Goal: Navigation & Orientation: Find specific page/section

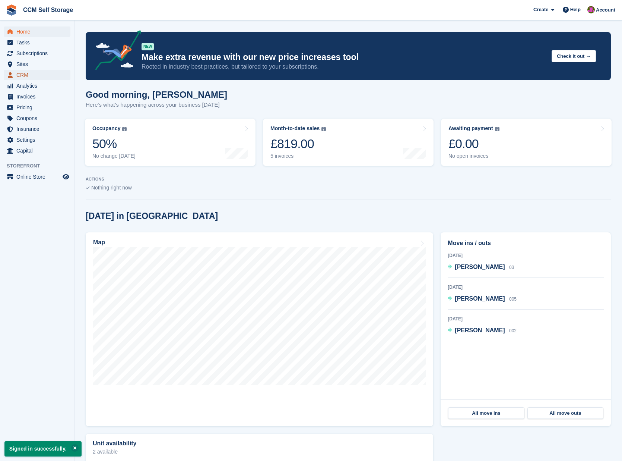
click at [38, 75] on span "CRM" at bounding box center [38, 75] width 45 height 10
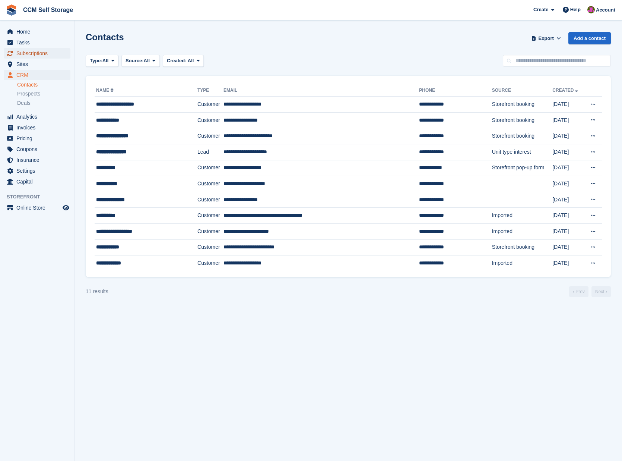
click at [38, 53] on span "Subscriptions" at bounding box center [38, 53] width 45 height 10
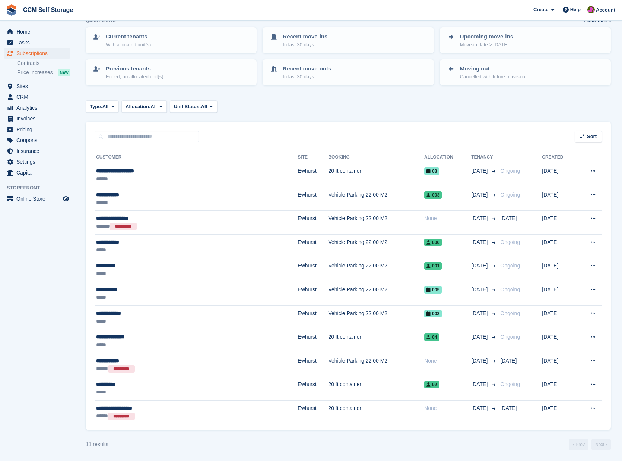
scroll to position [44, 0]
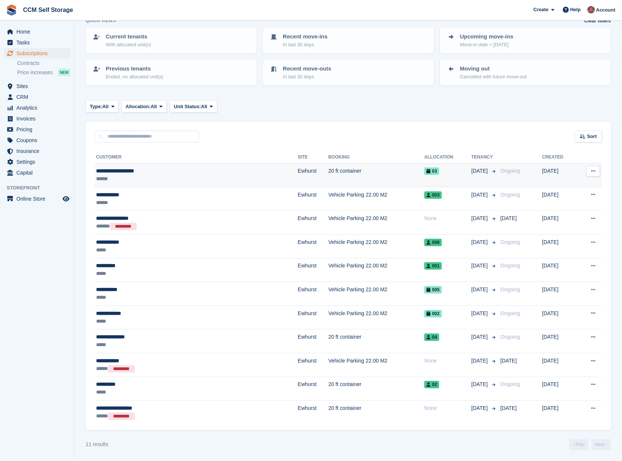
click at [139, 171] on div "**********" at bounding box center [158, 171] width 124 height 8
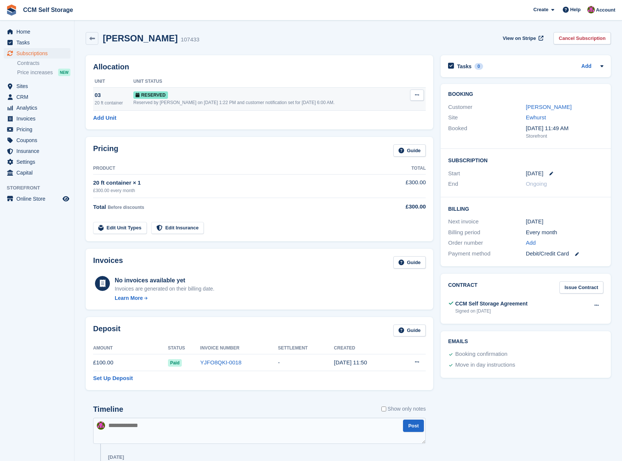
click at [419, 96] on icon at bounding box center [417, 94] width 4 height 5
click at [337, 140] on div "Pricing Guide Product Total 20 ft container × 1 £300.00 every month £300.00 Tot…" at bounding box center [260, 189] width 348 height 104
click at [36, 97] on span "CRM" at bounding box center [38, 97] width 45 height 10
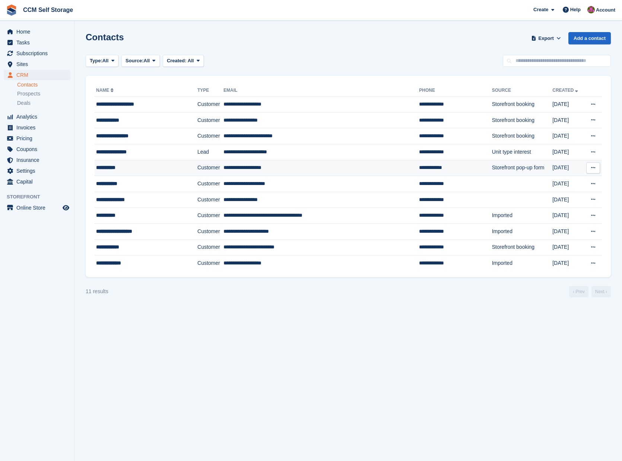
click at [116, 168] on div "**********" at bounding box center [140, 168] width 88 height 8
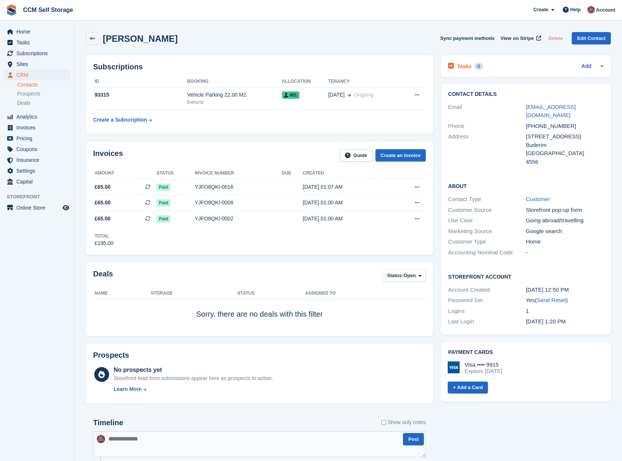
click at [603, 66] on icon at bounding box center [602, 66] width 3 height 2
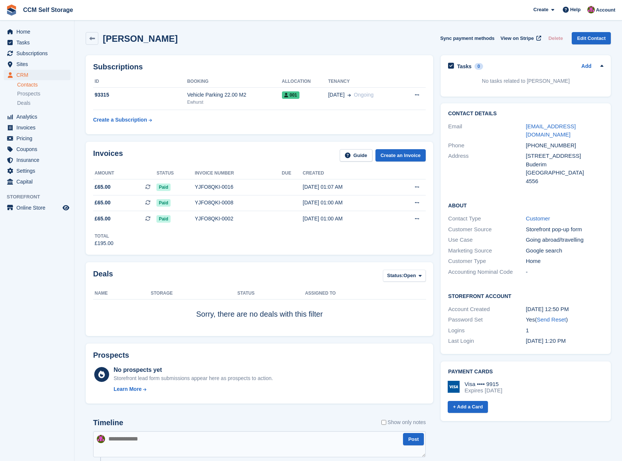
click at [603, 66] on icon at bounding box center [602, 65] width 3 height 2
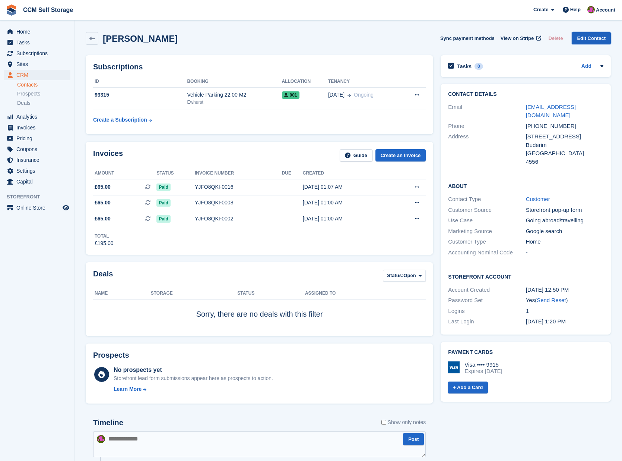
click at [588, 38] on link "Edit Contact" at bounding box center [591, 38] width 39 height 12
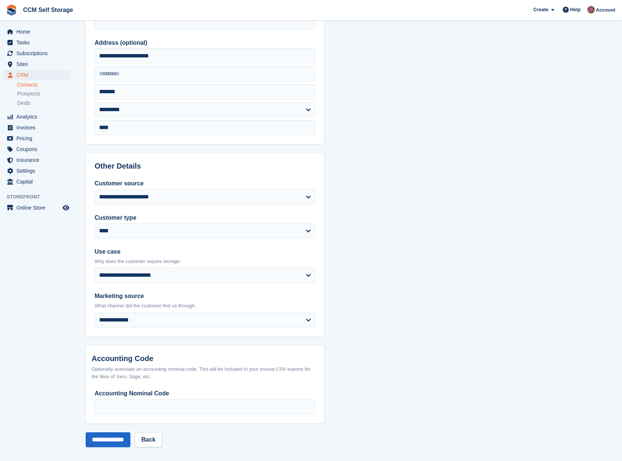
scroll to position [174, 0]
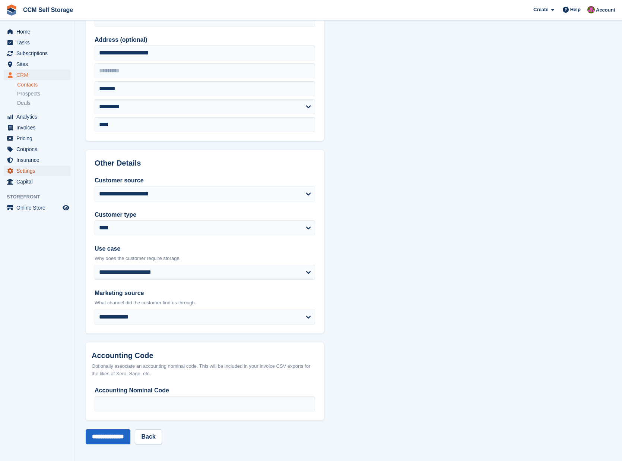
click at [23, 172] on span "Settings" at bounding box center [38, 170] width 45 height 10
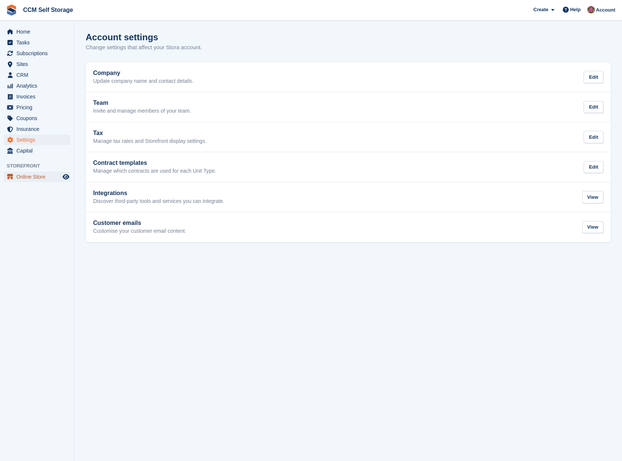
click at [42, 176] on span "Online Store" at bounding box center [38, 176] width 45 height 10
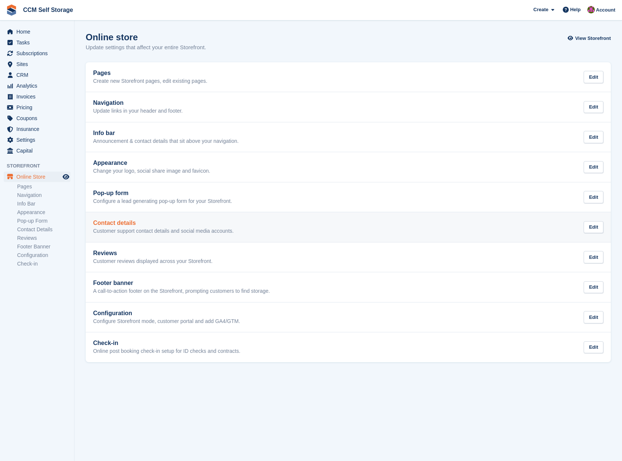
click at [129, 222] on h2 "Contact details" at bounding box center [163, 223] width 140 height 7
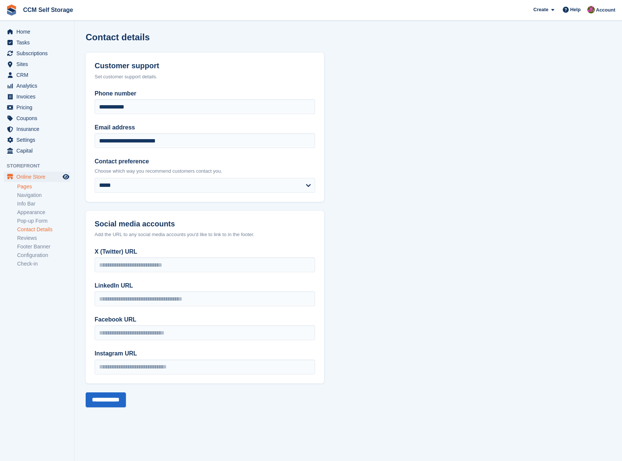
click at [34, 187] on link "Pages" at bounding box center [43, 186] width 53 height 7
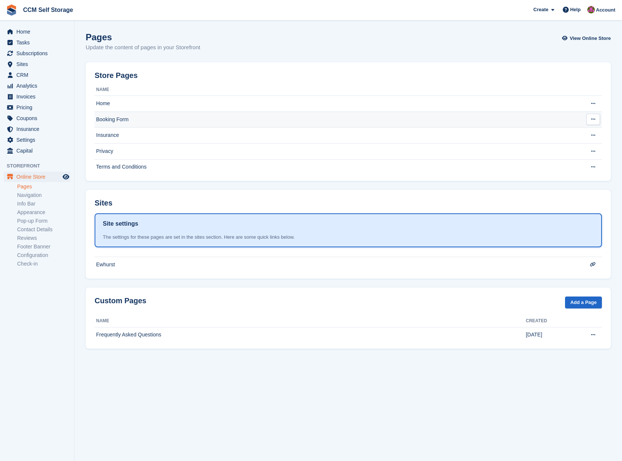
click at [144, 120] on td "Booking Form" at bounding box center [336, 119] width 482 height 16
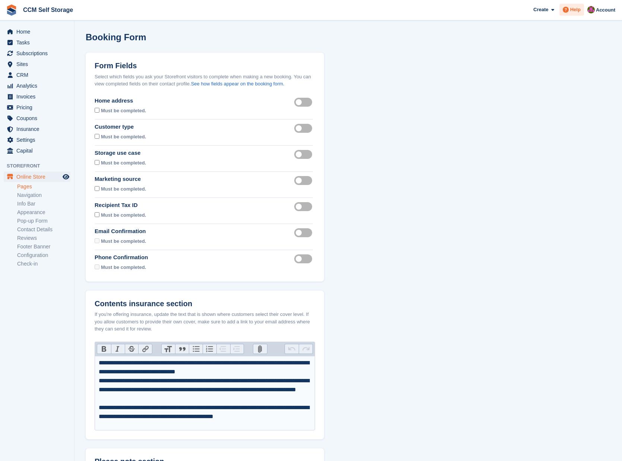
click at [574, 9] on span "Help" at bounding box center [576, 9] width 10 height 7
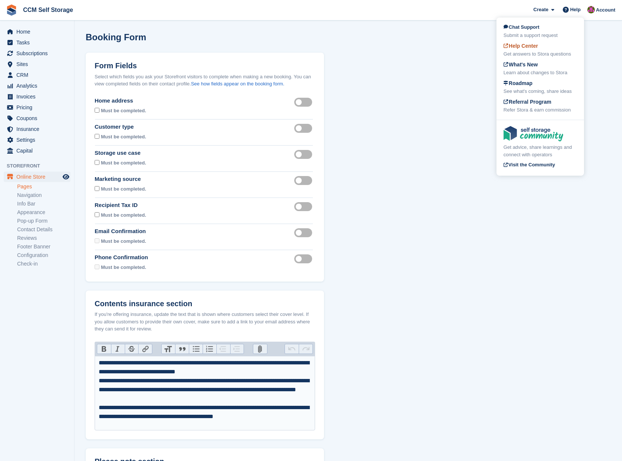
click at [530, 48] on span "Help Center" at bounding box center [521, 46] width 35 height 6
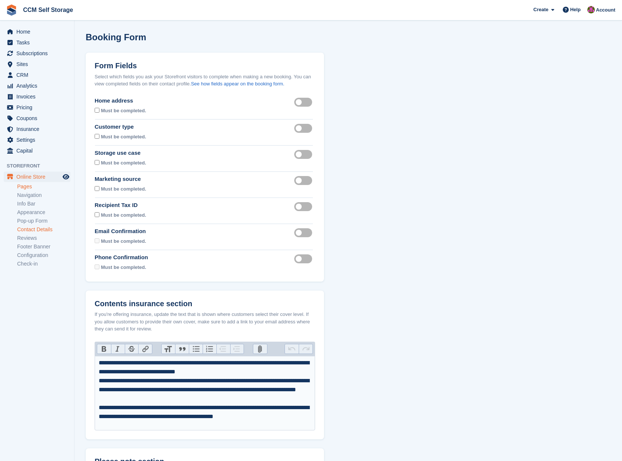
click at [41, 228] on link "Contact Details" at bounding box center [43, 229] width 53 height 7
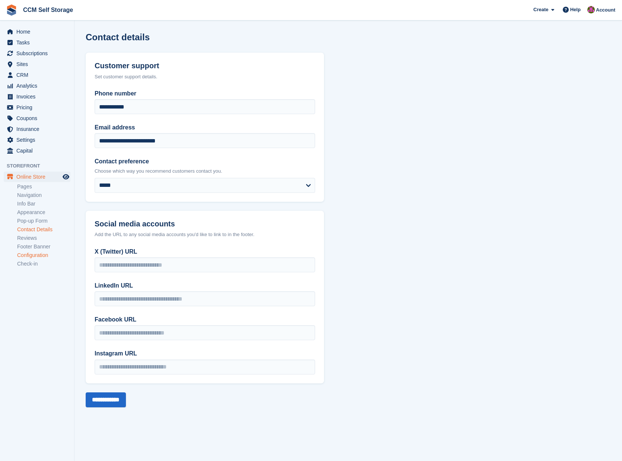
click at [36, 257] on link "Configuration" at bounding box center [43, 255] width 53 height 7
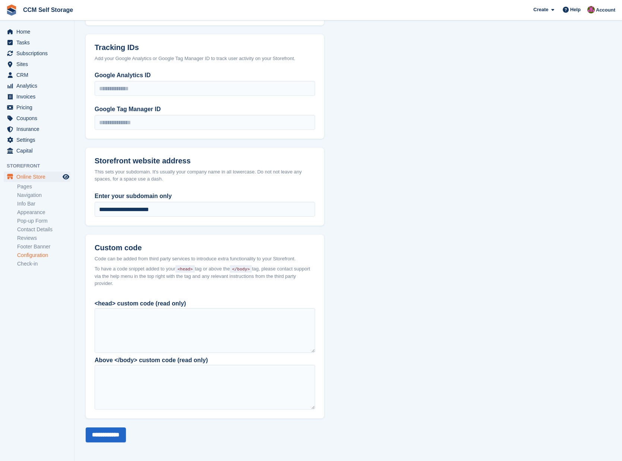
scroll to position [358, 0]
click at [27, 264] on link "Check-in" at bounding box center [43, 263] width 53 height 7
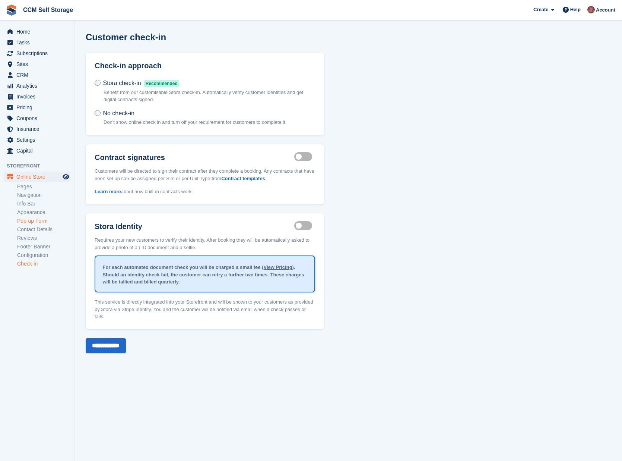
click at [25, 220] on link "Pop-up Form" at bounding box center [43, 220] width 53 height 7
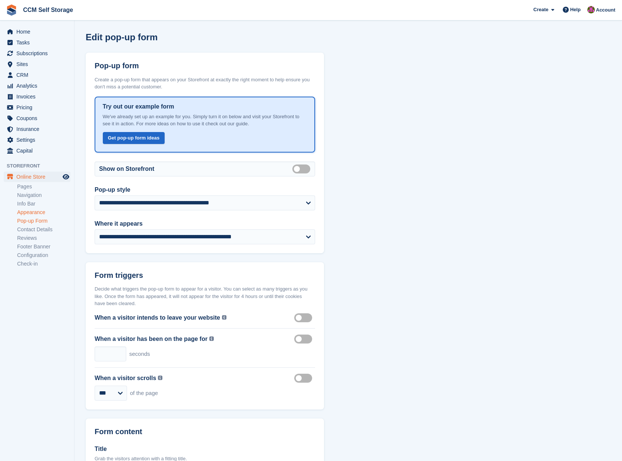
click at [26, 212] on link "Appearance" at bounding box center [43, 212] width 53 height 7
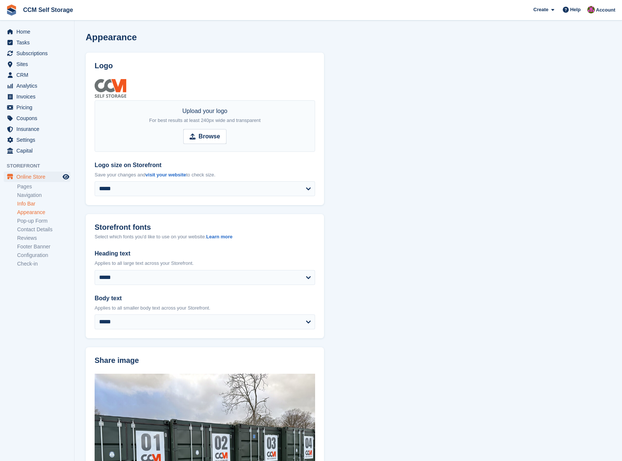
click at [24, 205] on link "Info Bar" at bounding box center [43, 203] width 53 height 7
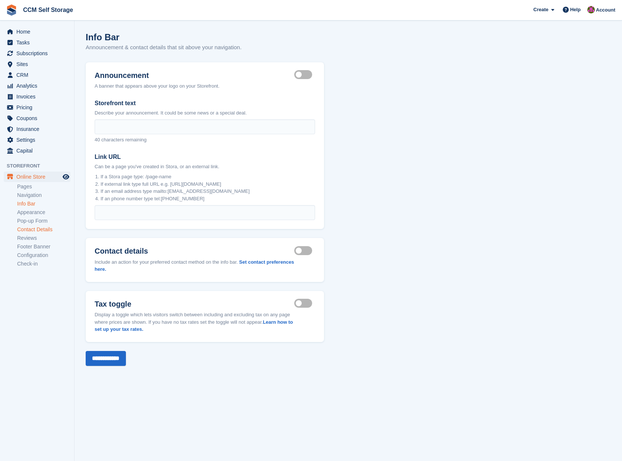
click at [27, 229] on link "Contact Details" at bounding box center [43, 229] width 53 height 7
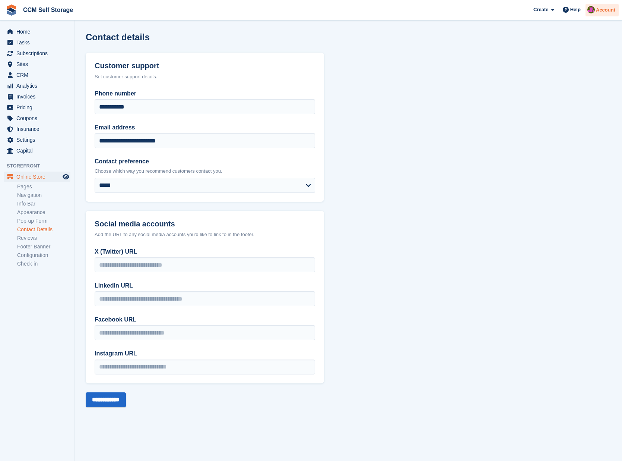
click at [602, 10] on span "Account" at bounding box center [605, 9] width 19 height 7
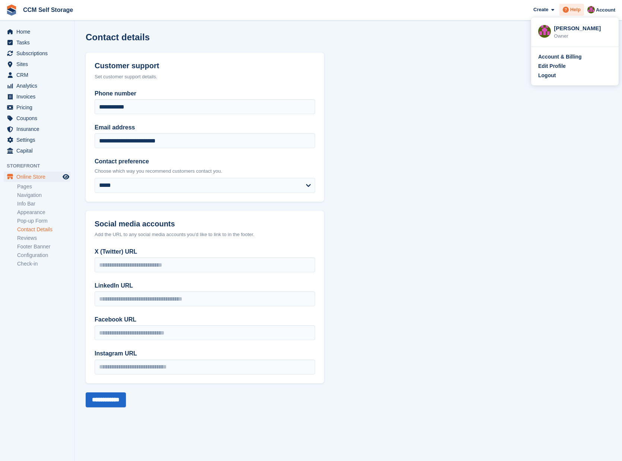
click at [578, 10] on span "Help" at bounding box center [576, 9] width 10 height 7
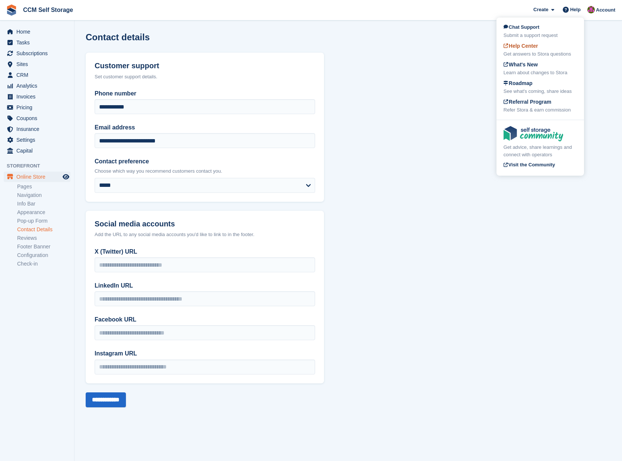
click at [530, 50] on div "Help Center Get answers to Stora questions" at bounding box center [540, 50] width 73 height 16
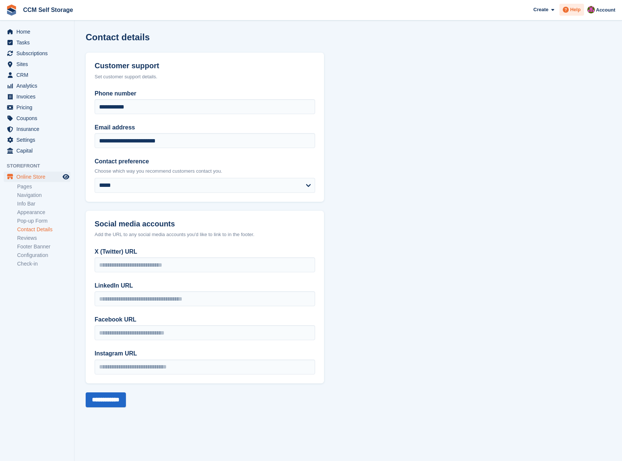
click at [575, 11] on span "Help" at bounding box center [576, 9] width 10 height 7
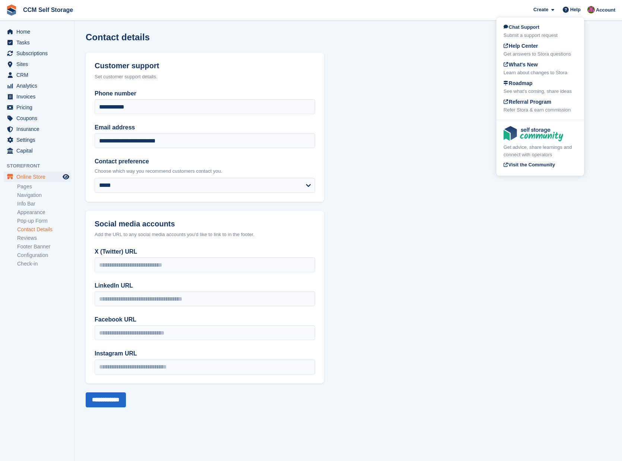
click at [445, 92] on section "**********" at bounding box center [349, 230] width 548 height 461
